Goal: Information Seeking & Learning: Find specific page/section

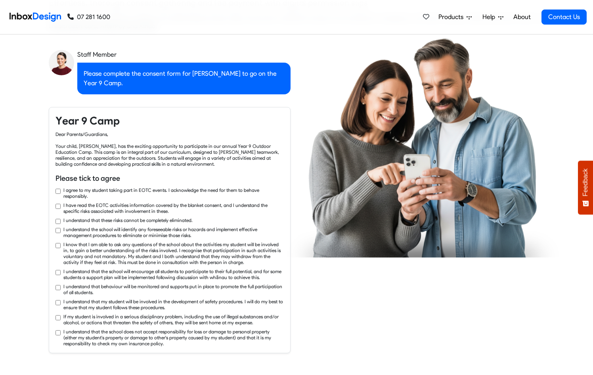
checkbox input "true"
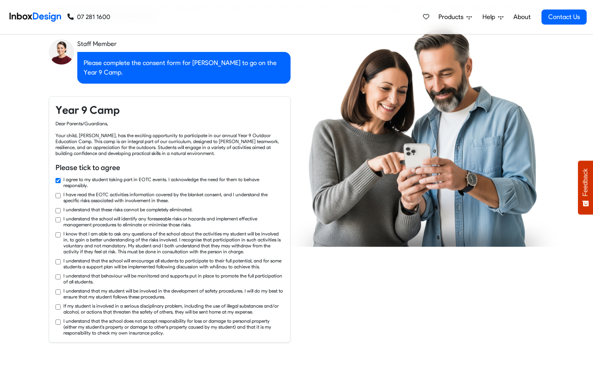
checkbox input "true"
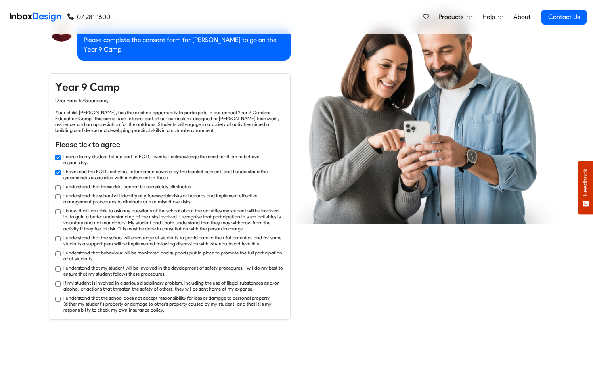
checkbox input "true"
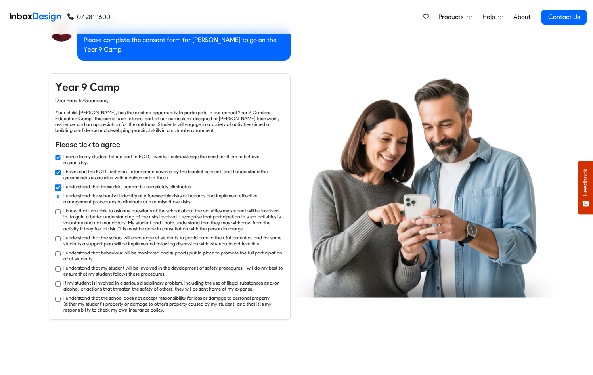
checkbox input "true"
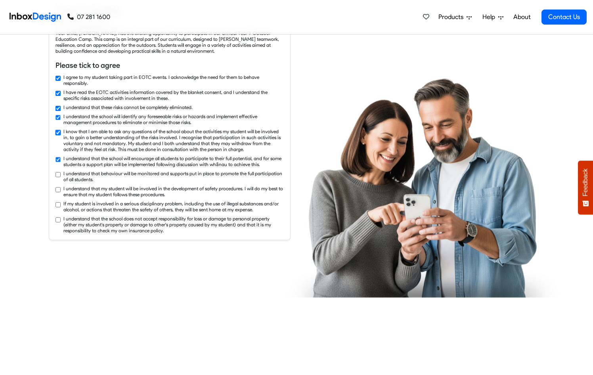
checkbox input "true"
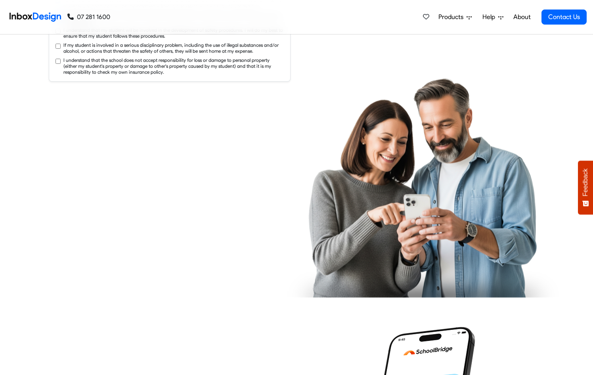
checkbox input "true"
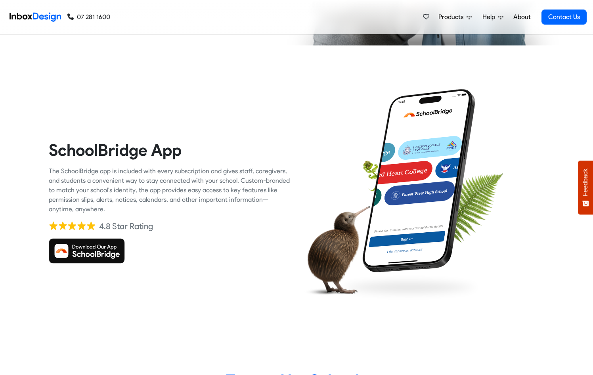
checkbox input "true"
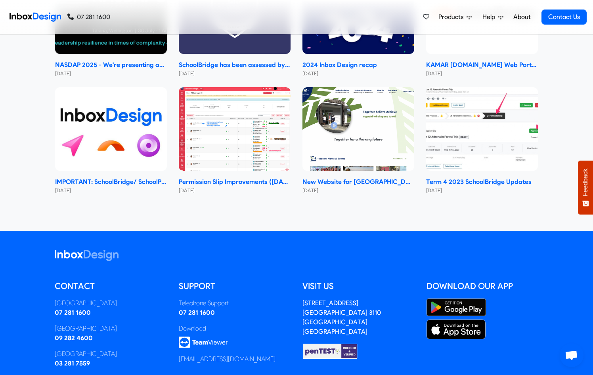
scroll to position [3910, 0]
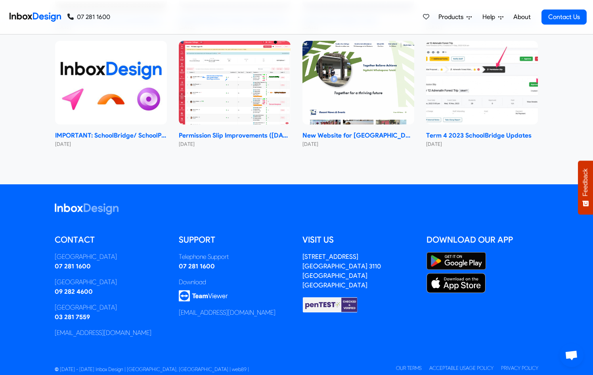
click at [494, 17] on span "Help" at bounding box center [490, 17] width 16 height 10
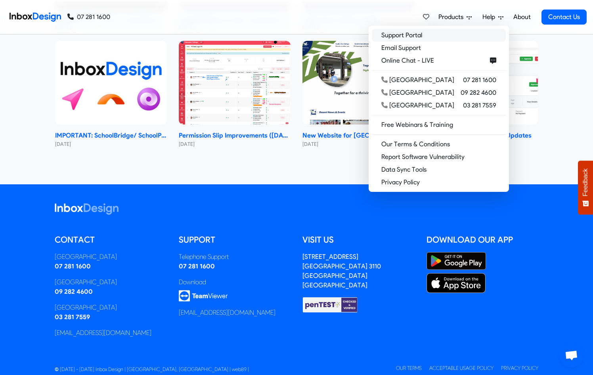
click at [431, 36] on link "Support Portal" at bounding box center [439, 35] width 134 height 13
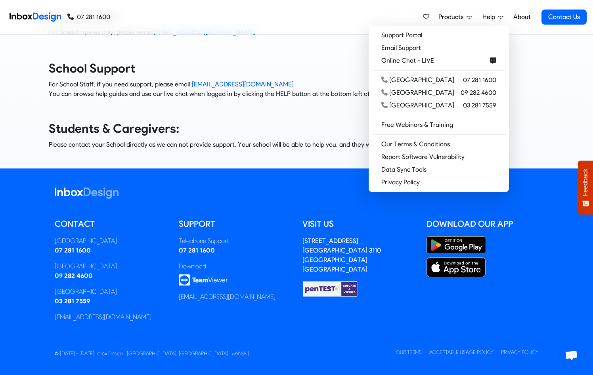
scroll to position [80, 0]
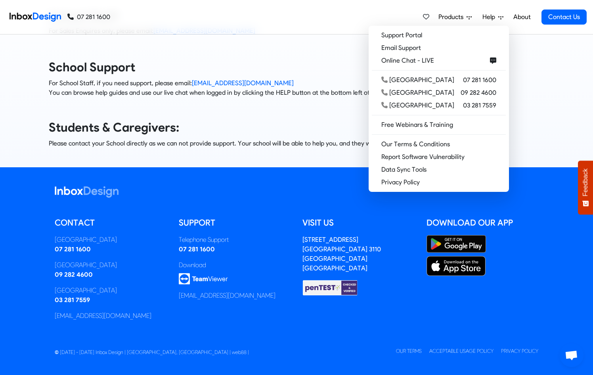
click at [328, 289] on img at bounding box center [329, 287] width 55 height 17
